Goal: Task Accomplishment & Management: Manage account settings

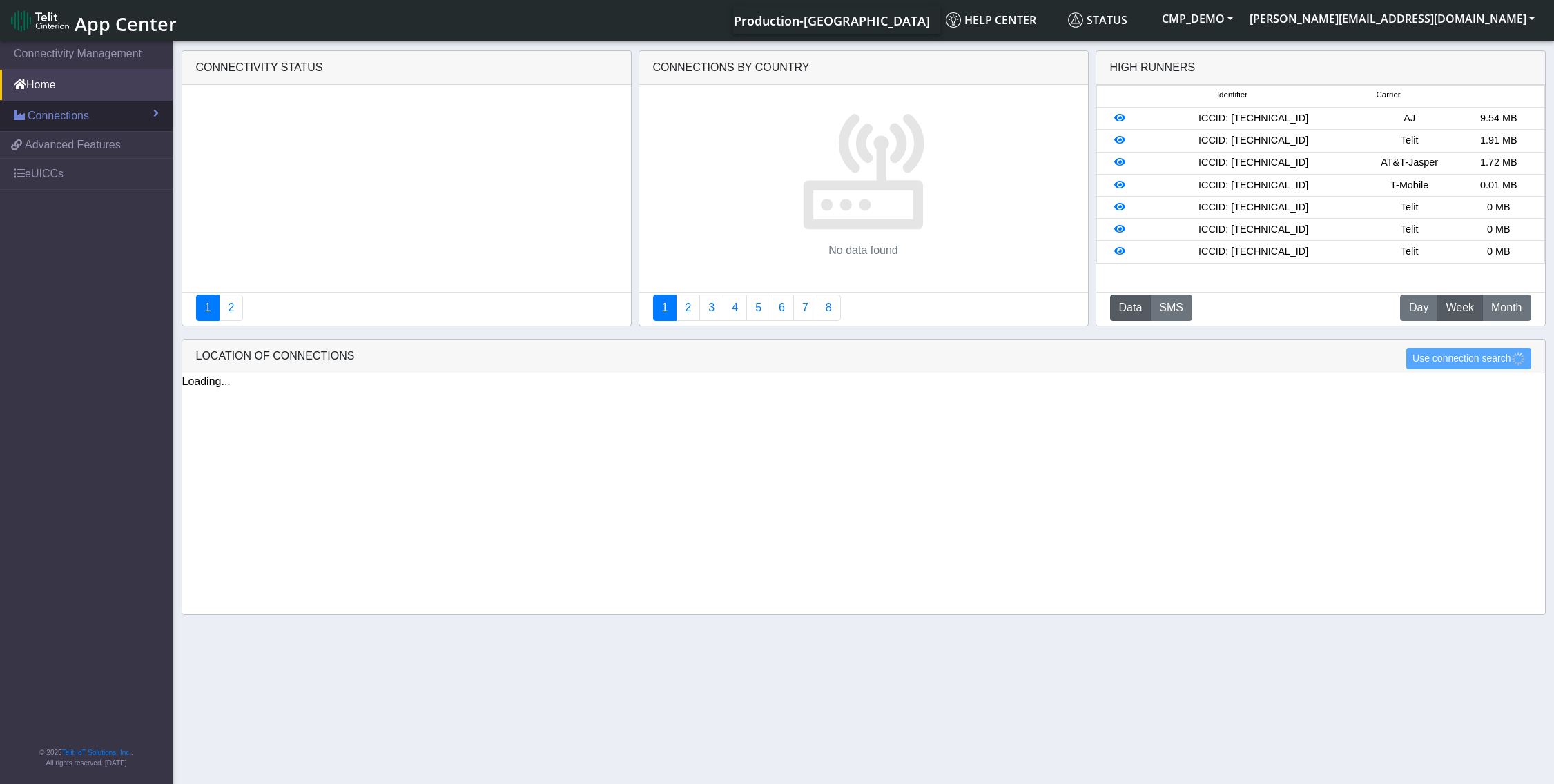
click at [83, 115] on span "Connections" at bounding box center [58, 115] width 61 height 16
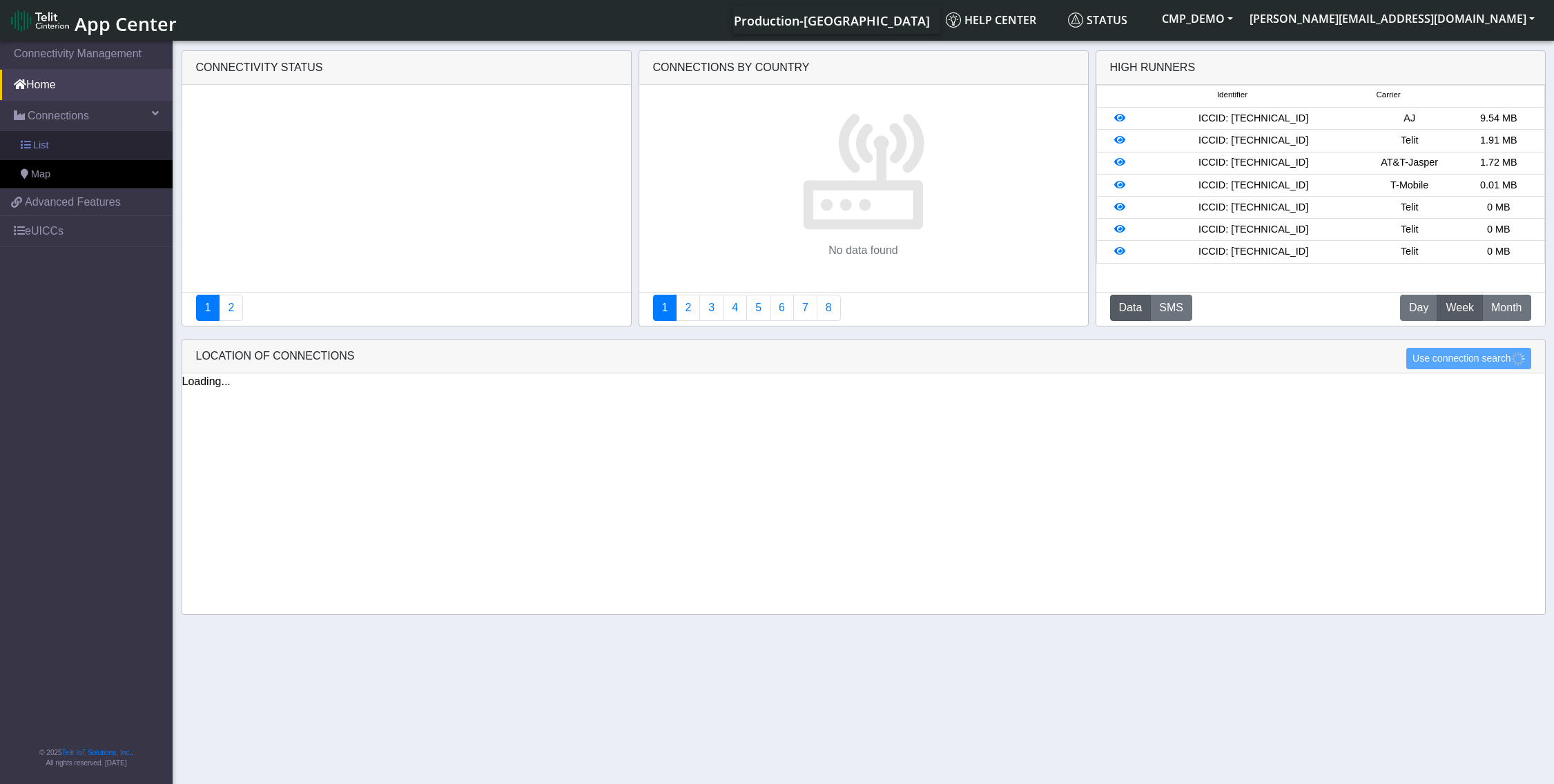
click at [22, 140] on span at bounding box center [26, 145] width 10 height 10
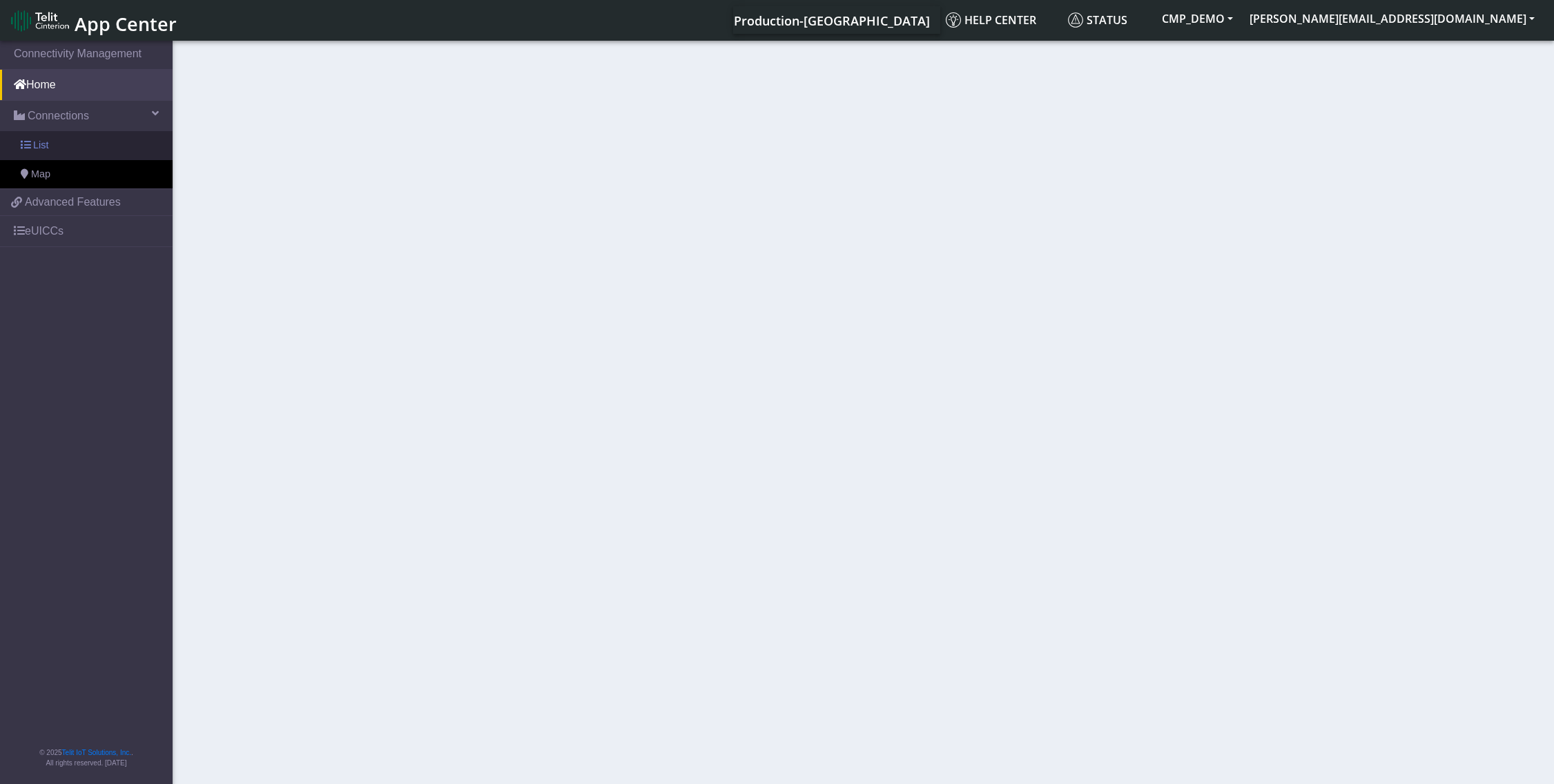
click at [51, 149] on link "List" at bounding box center [86, 145] width 172 height 29
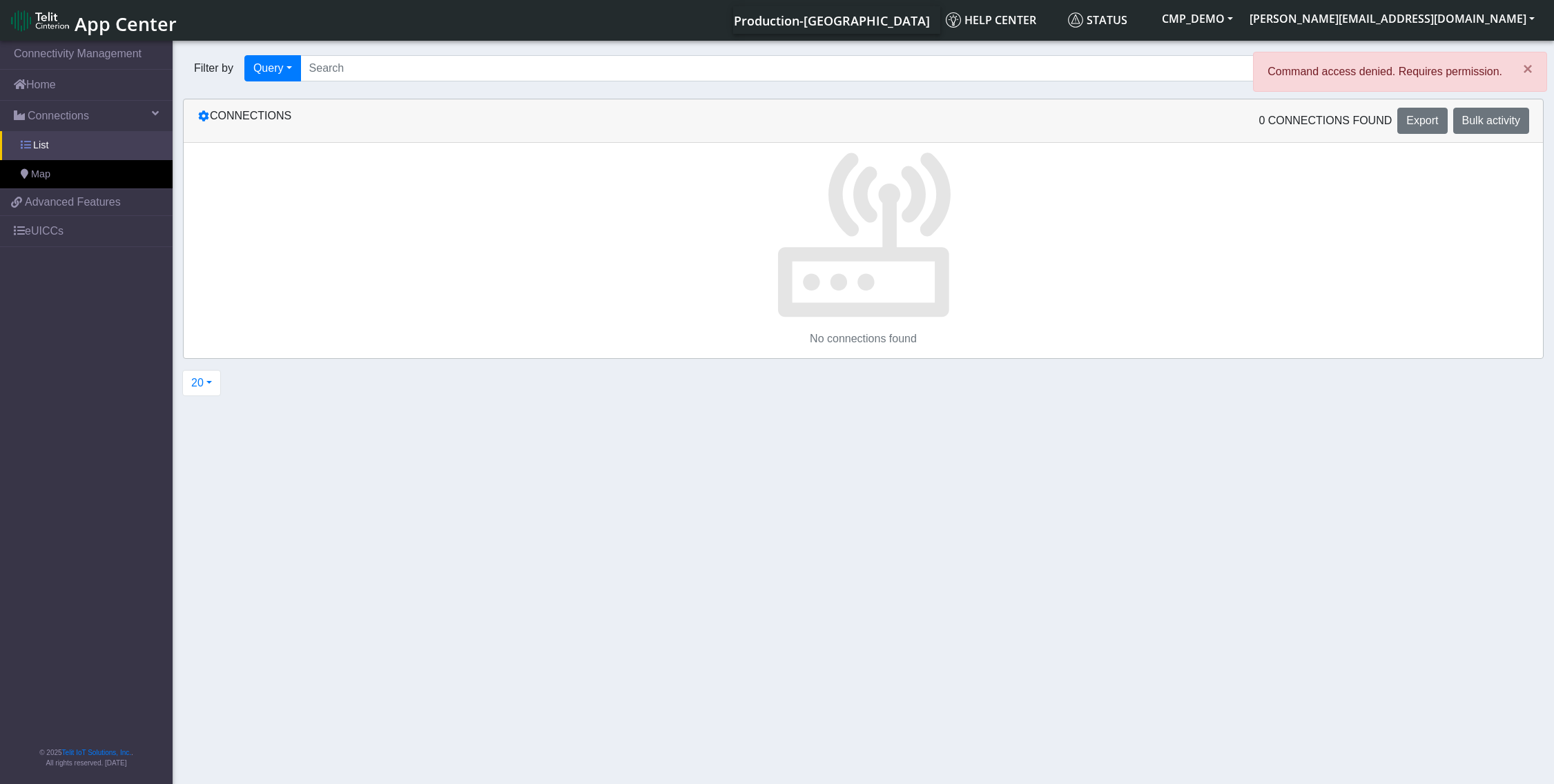
click at [47, 143] on span "List" at bounding box center [41, 145] width 15 height 15
click at [1526, 72] on span "×" at bounding box center [1528, 68] width 10 height 18
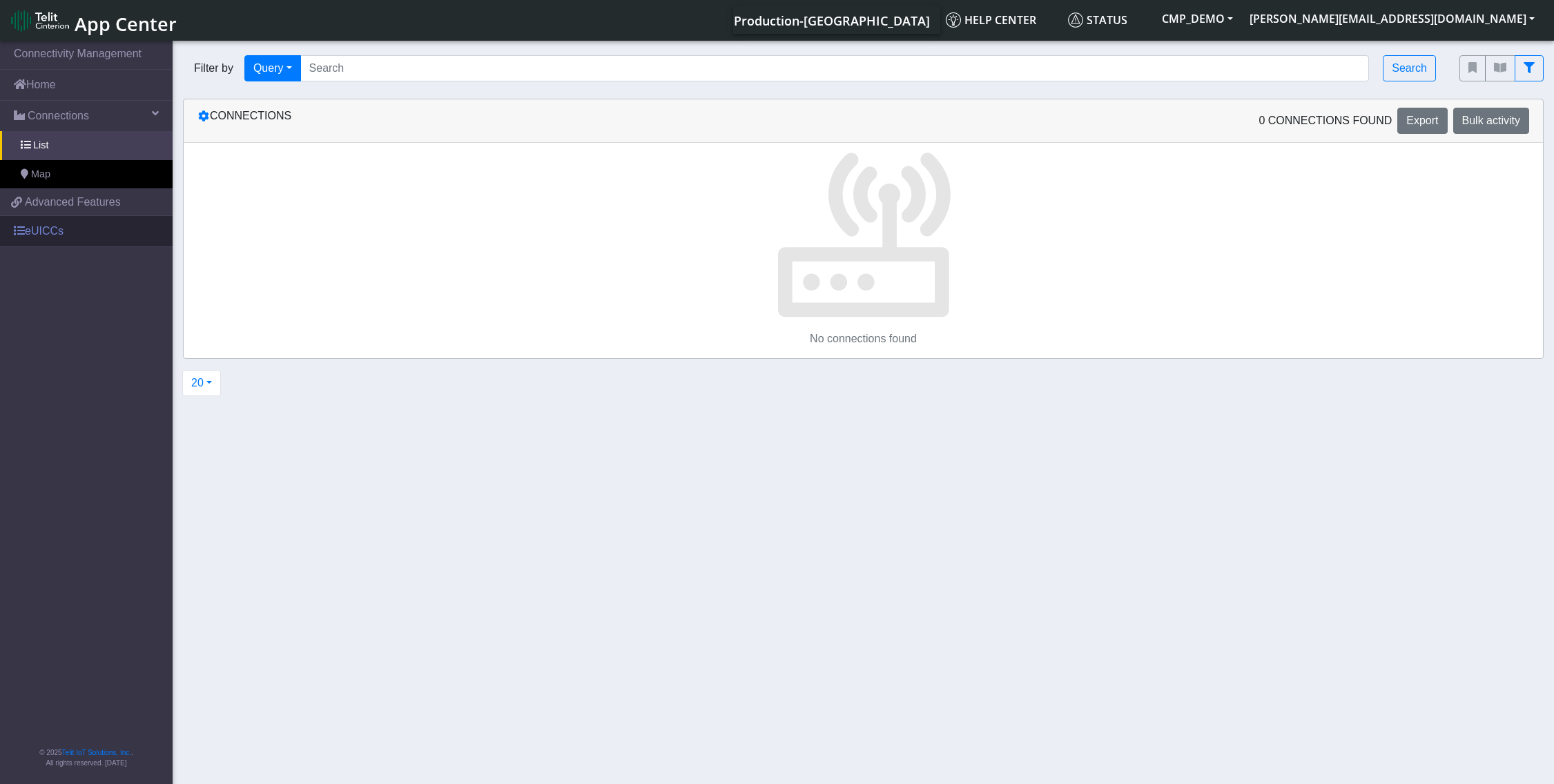
click at [56, 231] on link "eUICCs" at bounding box center [86, 231] width 172 height 31
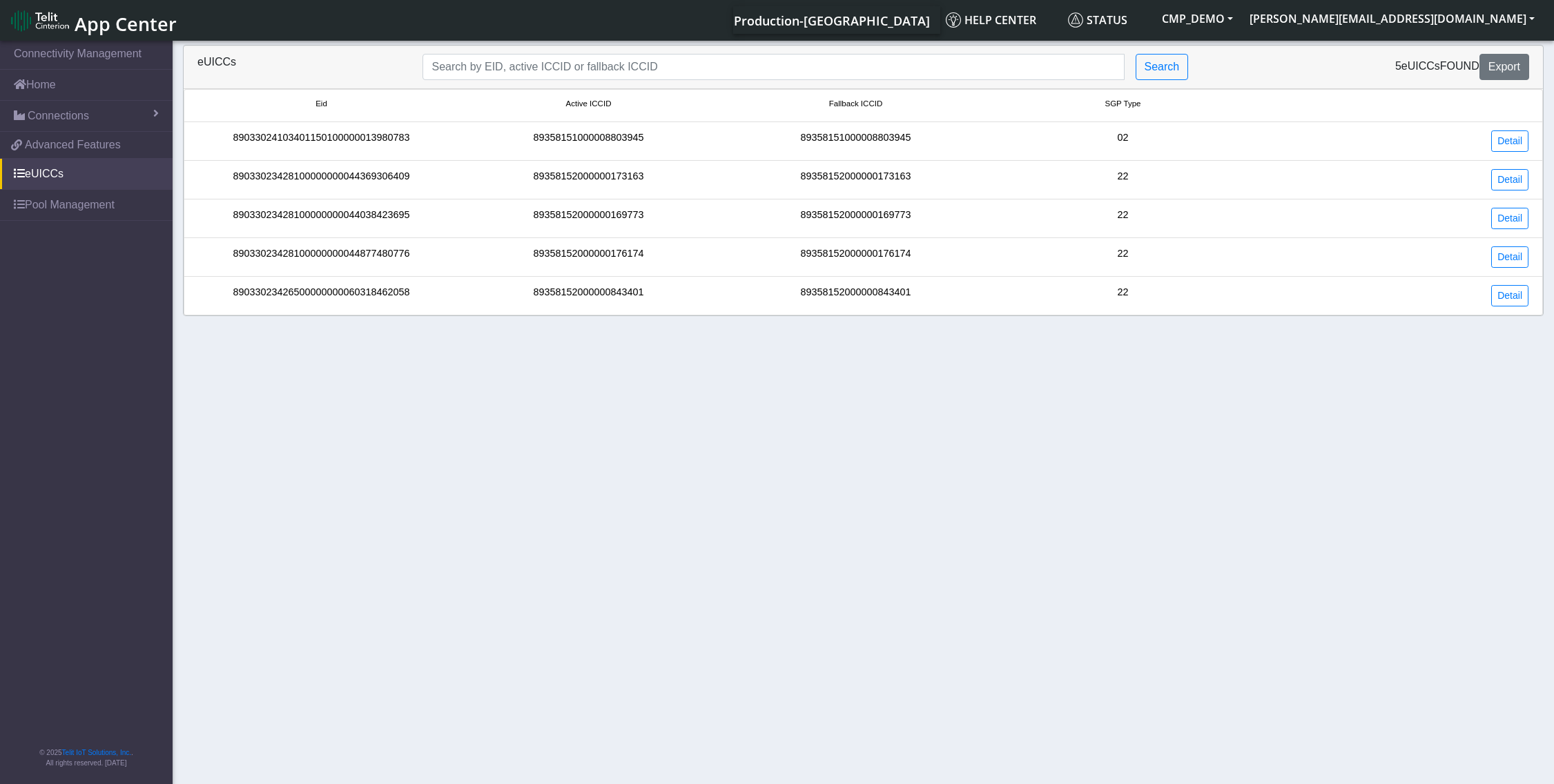
click at [577, 413] on section "Connectivity Management Home Connections List Map 08f8a262c437b6529449c2f6c0cf1…" at bounding box center [777, 413] width 1554 height 751
click at [1511, 137] on link "Detail" at bounding box center [1510, 141] width 37 height 21
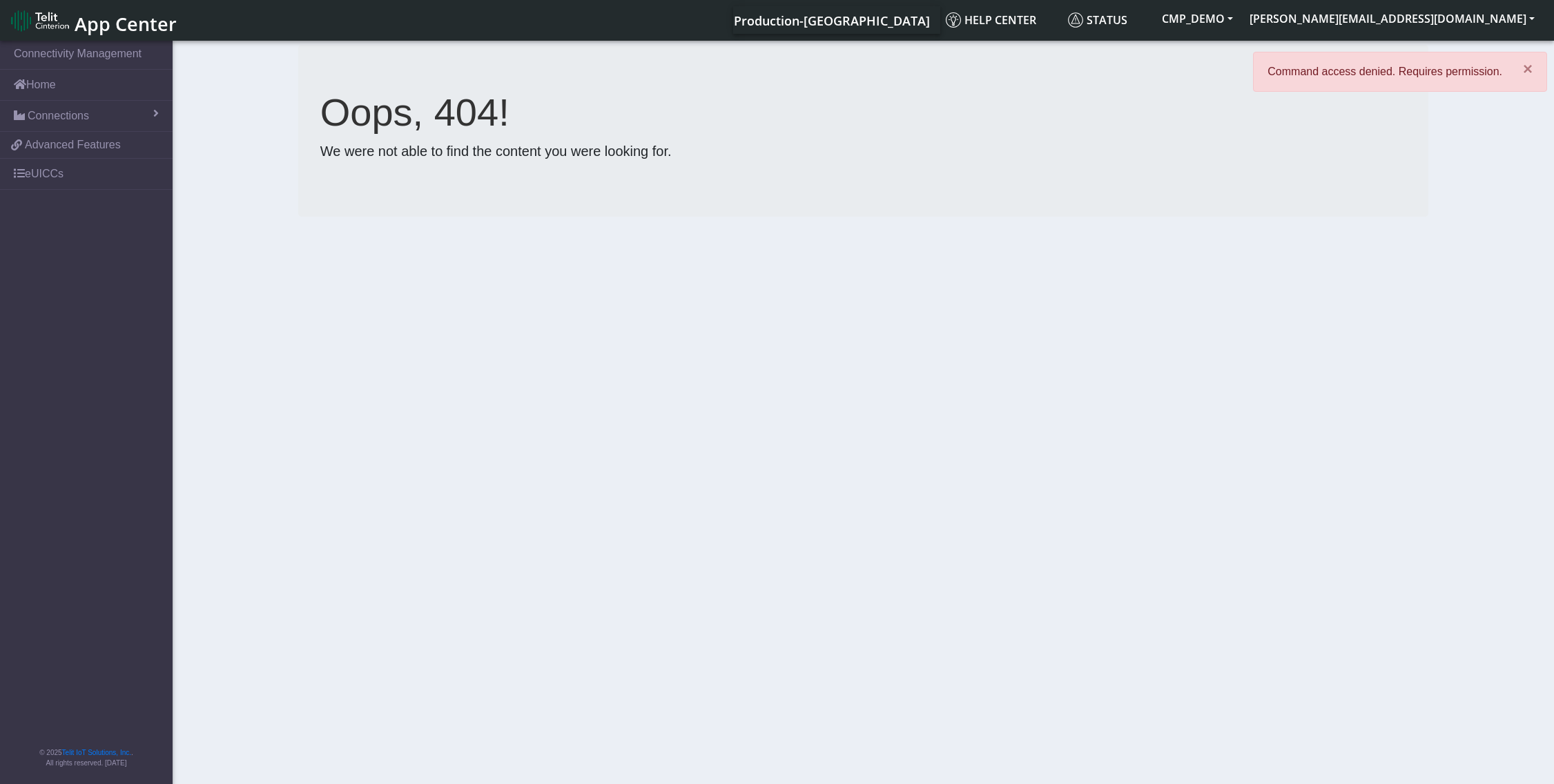
click at [989, 322] on section "Connectivity Management Home Connections List Map 08f8a262c437b6529449c2f6c0cf1…" at bounding box center [777, 413] width 1554 height 751
click at [1534, 70] on button "×" at bounding box center [1528, 69] width 37 height 33
click at [1500, 19] on button "[PERSON_NAME][EMAIL_ADDRESS][DOMAIN_NAME]" at bounding box center [1392, 18] width 302 height 25
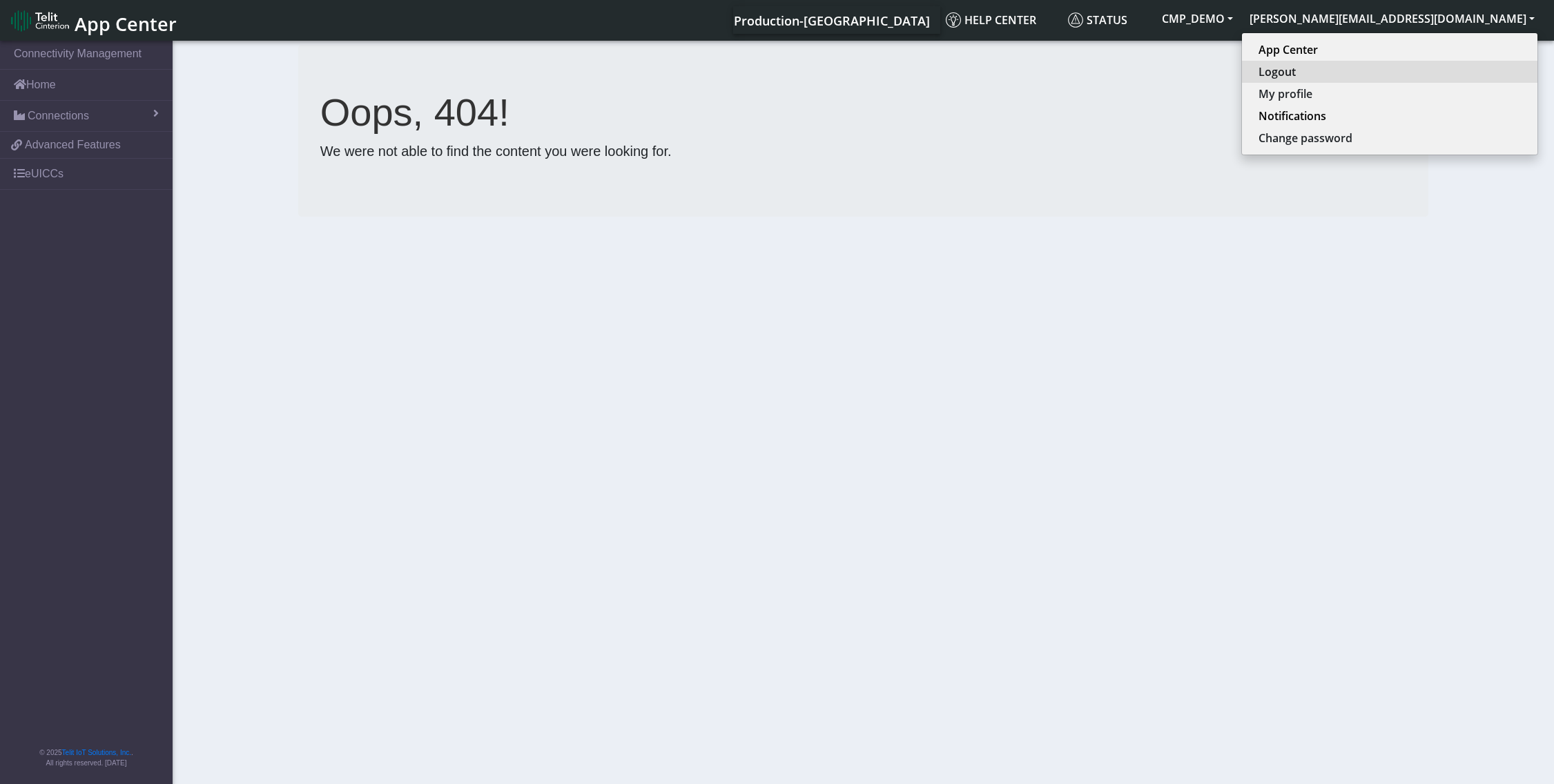
click at [1455, 63] on button "Logout" at bounding box center [1390, 71] width 295 height 22
